Goal: Task Accomplishment & Management: Manage account settings

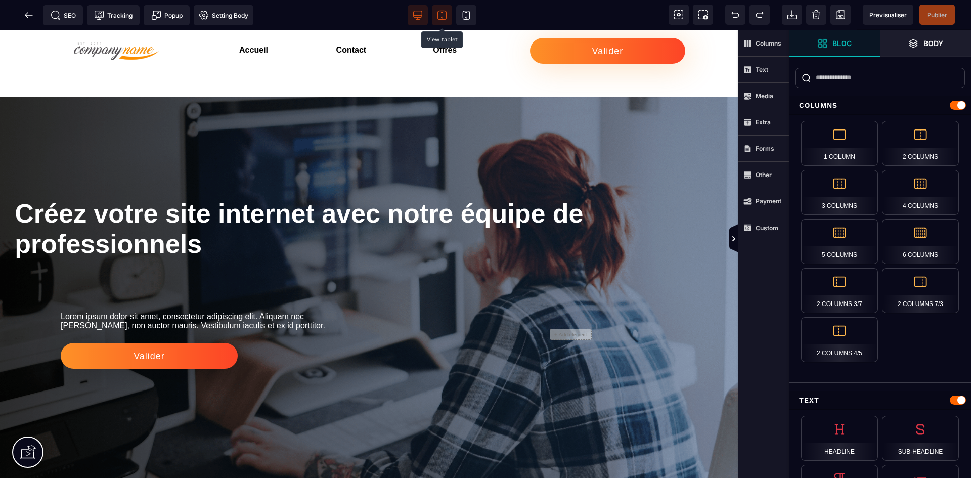
click at [442, 8] on span at bounding box center [442, 15] width 20 height 20
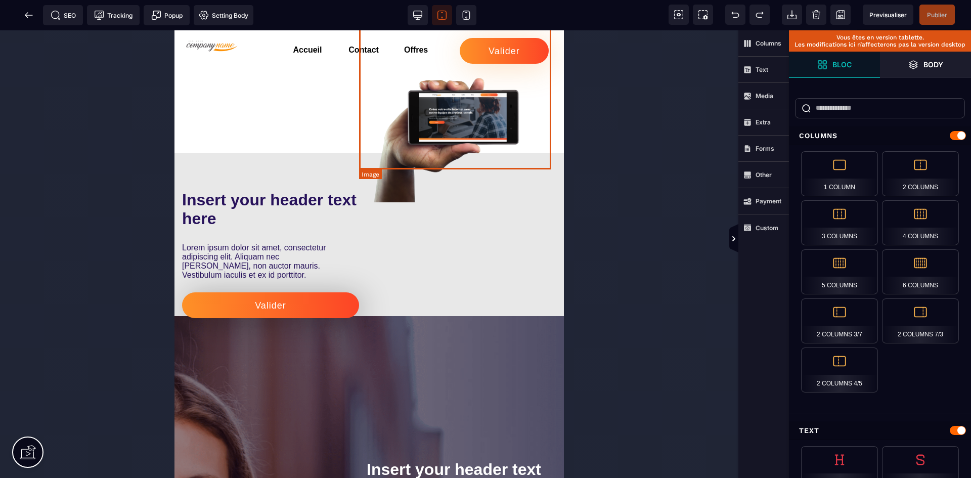
scroll to position [961, 0]
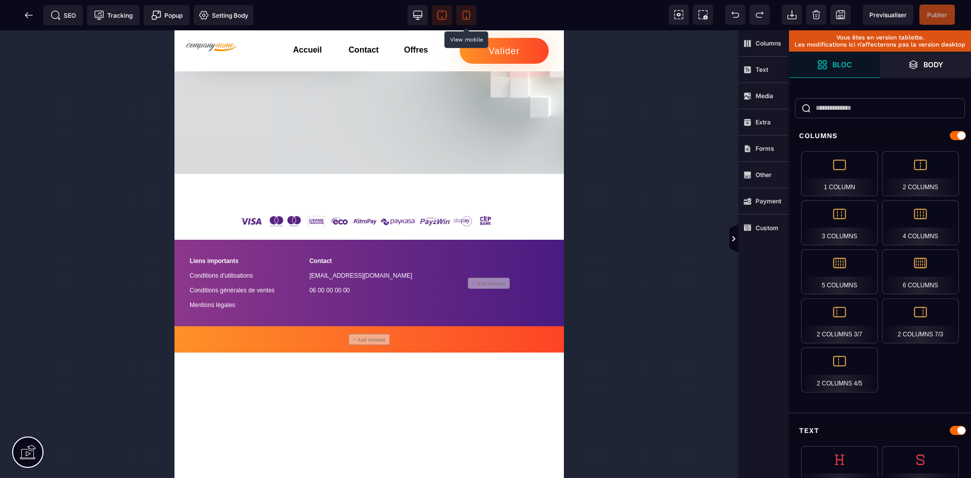
click at [467, 12] on icon at bounding box center [466, 12] width 2 height 0
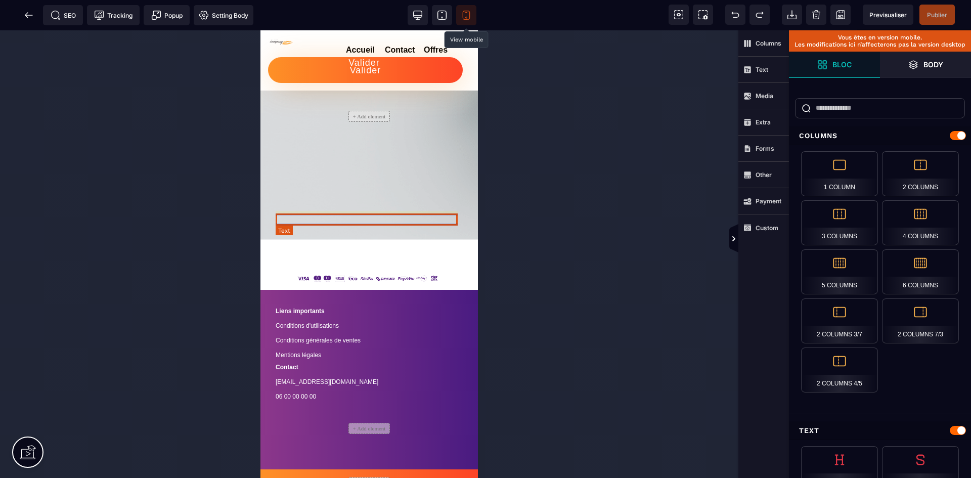
scroll to position [2428, 0]
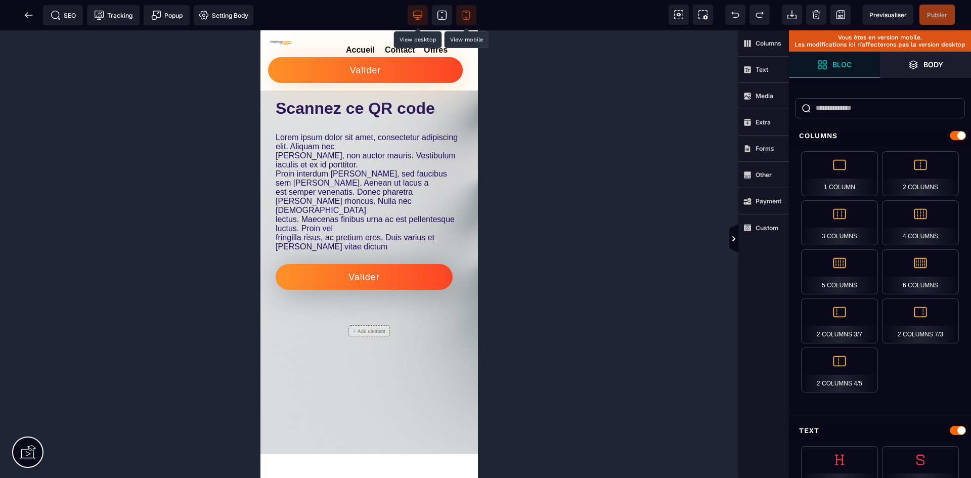
click at [415, 12] on icon at bounding box center [418, 15] width 10 height 10
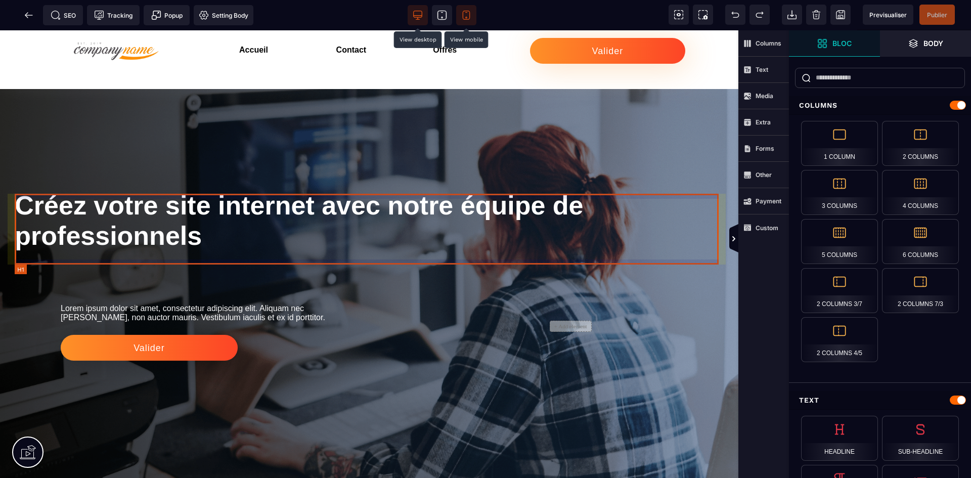
scroll to position [0, 0]
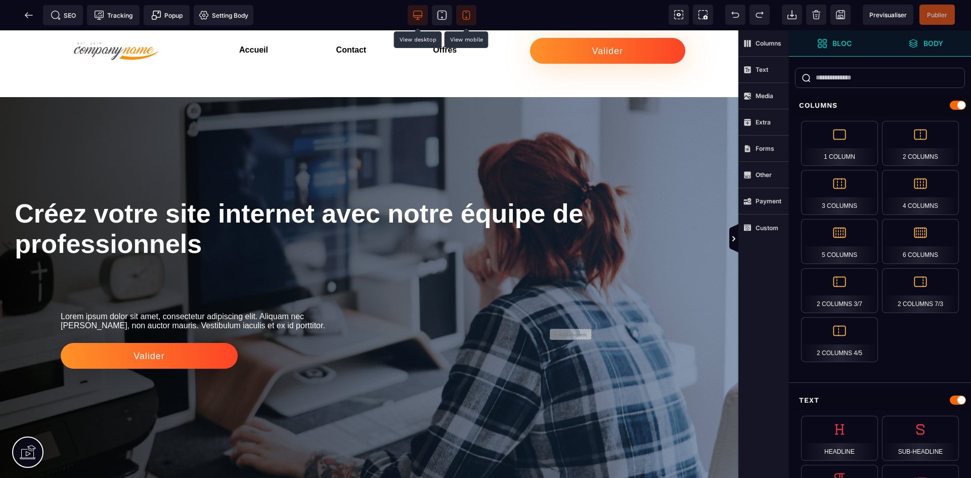
click at [935, 39] on strong "Body" at bounding box center [933, 43] width 20 height 8
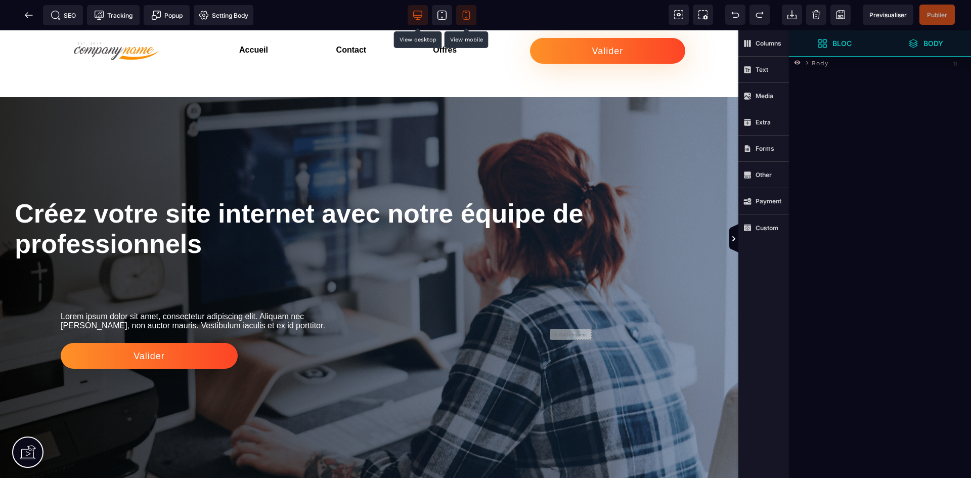
click at [817, 40] on span "Bloc" at bounding box center [834, 43] width 91 height 26
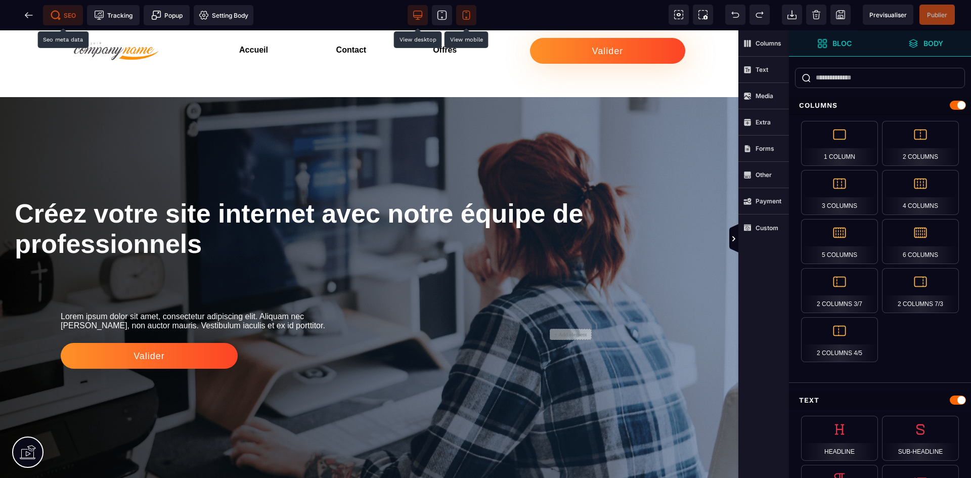
click at [63, 12] on span "SEO" at bounding box center [63, 15] width 25 height 10
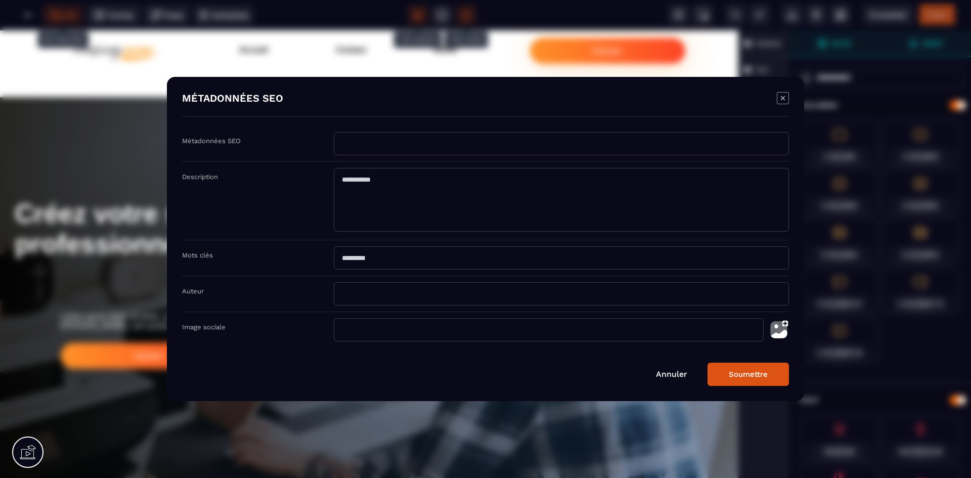
click at [128, 95] on div "Modal window" at bounding box center [485, 239] width 971 height 478
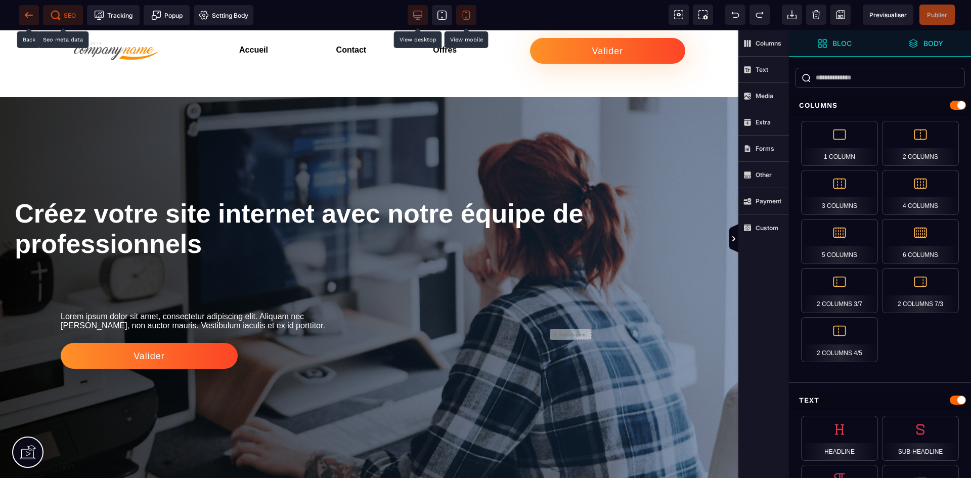
click at [24, 17] on icon at bounding box center [29, 15] width 10 height 10
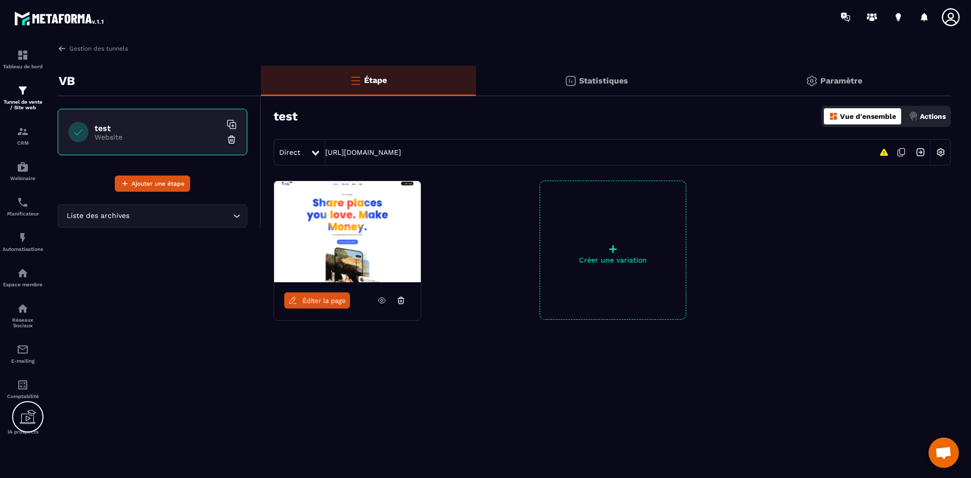
click at [782, 211] on div "Éditer la page + Créer une variation" at bounding box center [606, 275] width 690 height 190
click at [34, 89] on div "Tunnel de vente / Site web" at bounding box center [23, 97] width 40 height 26
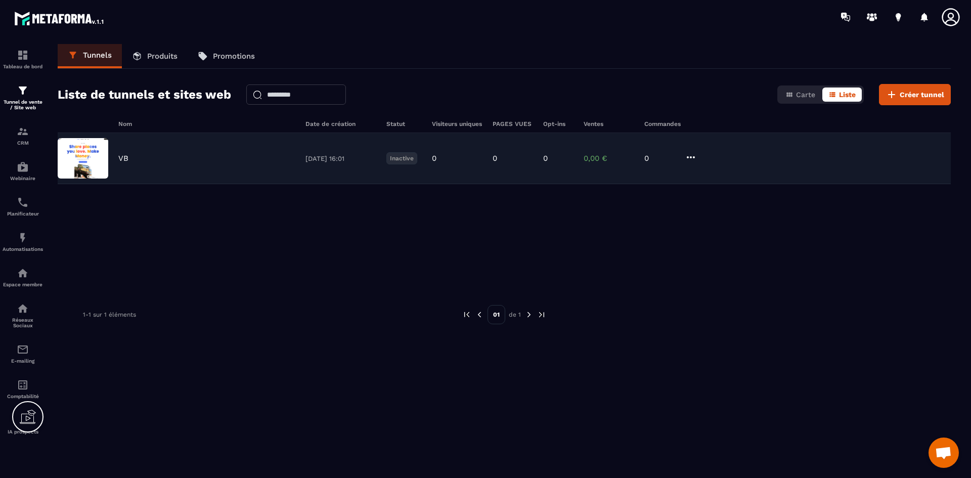
click at [130, 159] on div "VB" at bounding box center [206, 158] width 177 height 9
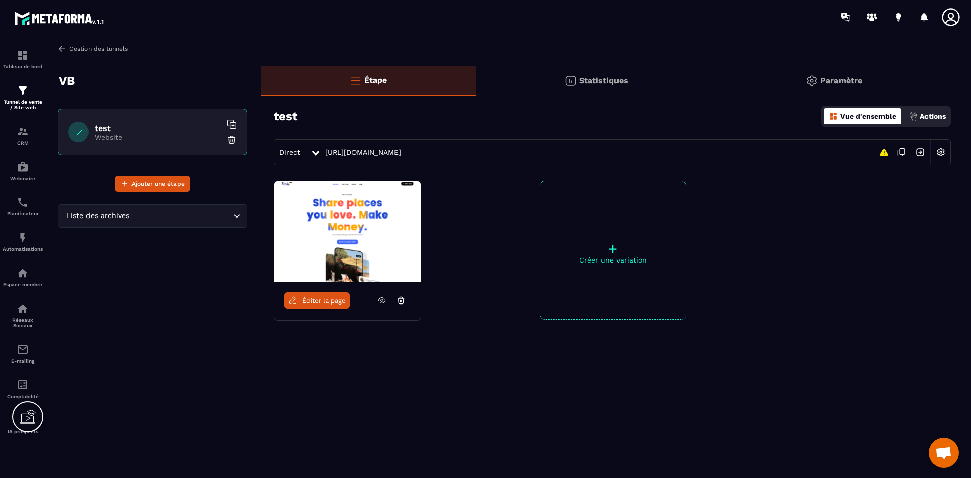
click at [64, 45] on img at bounding box center [62, 48] width 9 height 9
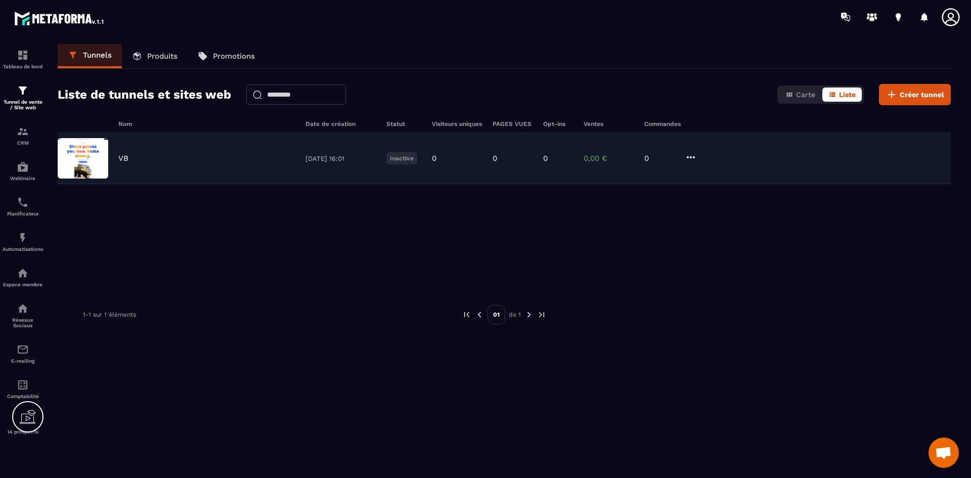
drag, startPoint x: 694, startPoint y: 161, endPoint x: 696, endPoint y: 156, distance: 5.8
click at [695, 158] on icon at bounding box center [691, 157] width 12 height 12
click at [707, 174] on button "Modifier" at bounding box center [729, 178] width 81 height 18
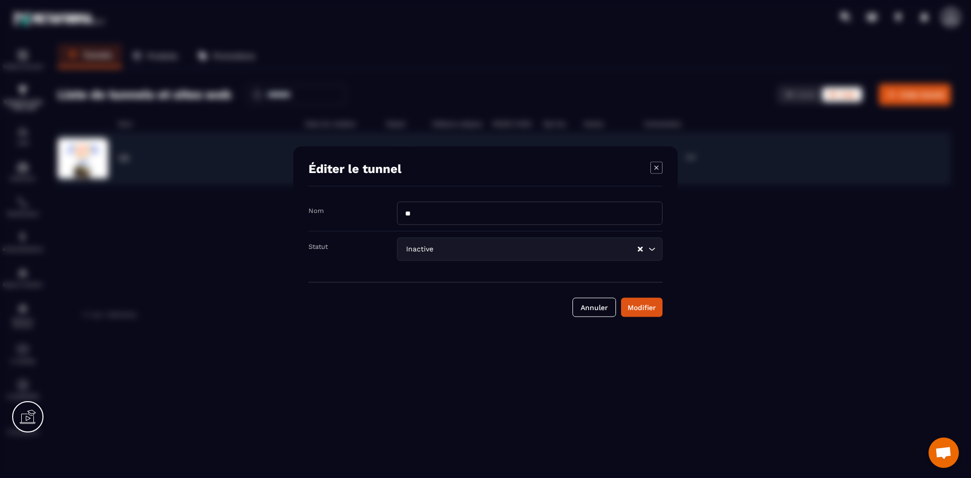
click at [407, 218] on input "**" at bounding box center [529, 212] width 265 height 23
type input "****"
click at [640, 300] on button "Modifier" at bounding box center [641, 306] width 41 height 19
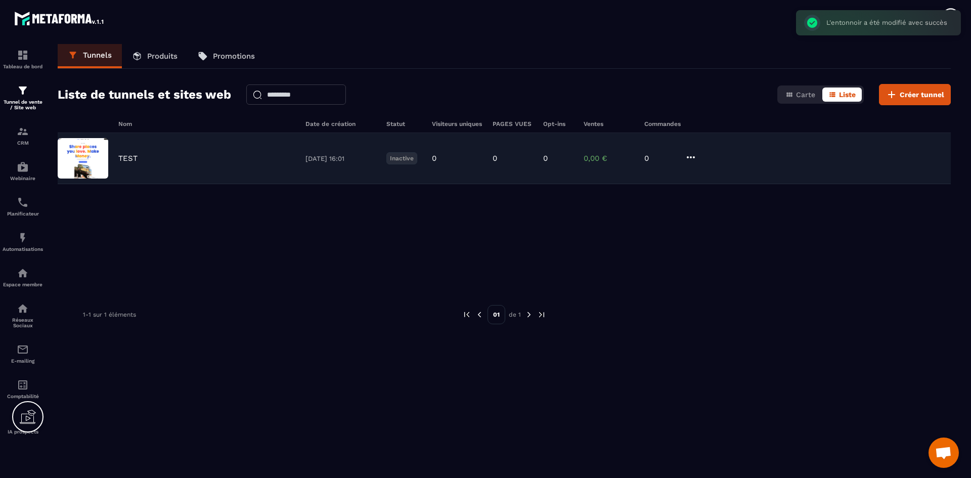
click at [708, 278] on div "TEST [DATE] 16:01 Inactive 0 0 0 0,00 € 0" at bounding box center [504, 209] width 893 height 152
click at [273, 154] on div "TEST" at bounding box center [206, 158] width 177 height 9
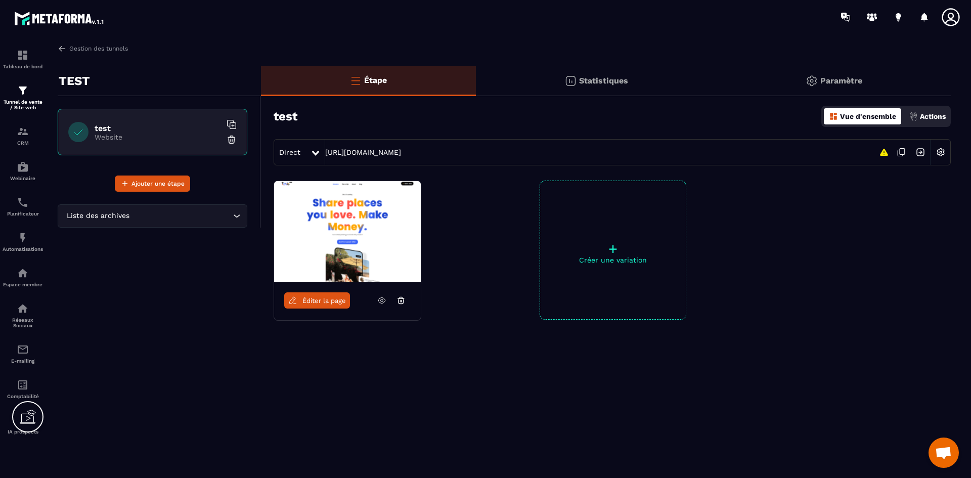
click at [805, 230] on div at bounding box center [877, 249] width 147 height 139
